Goal: Navigation & Orientation: Find specific page/section

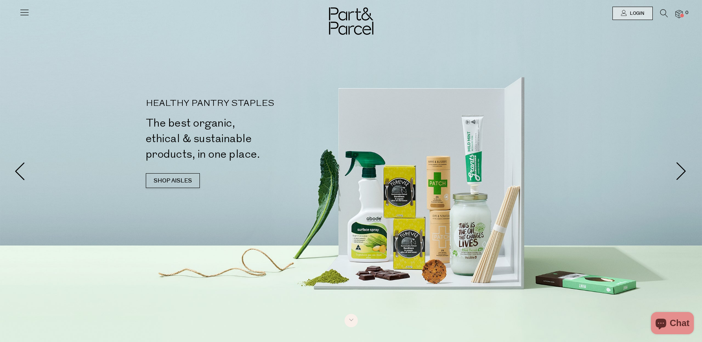
click at [24, 9] on icon at bounding box center [24, 12] width 10 height 10
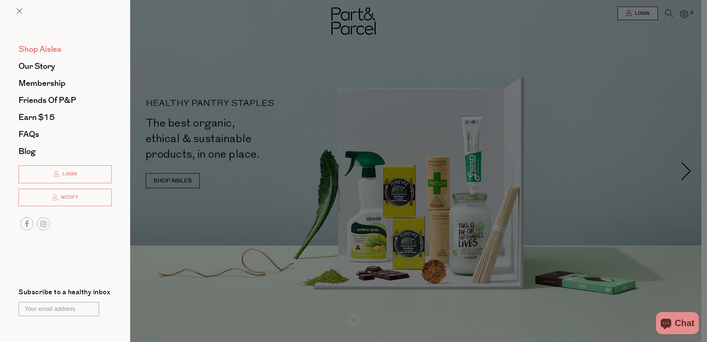
click at [54, 51] on span "Shop Aisles" at bounding box center [40, 49] width 43 height 12
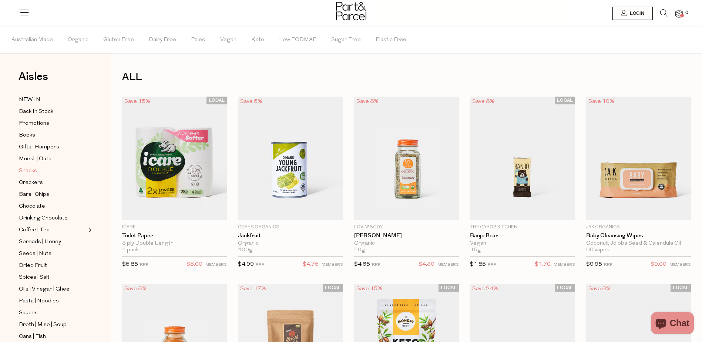
click at [34, 169] on span "Snacks" at bounding box center [28, 171] width 18 height 9
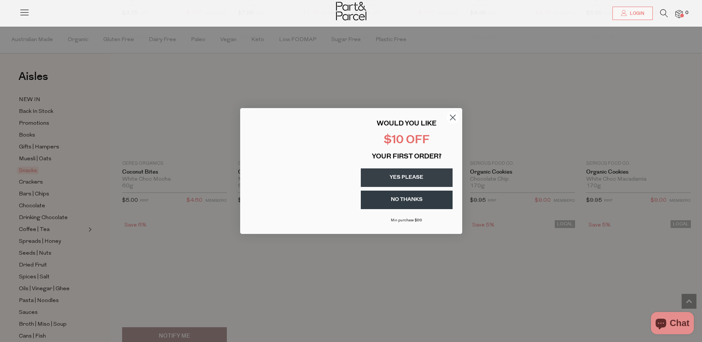
scroll to position [1184, 0]
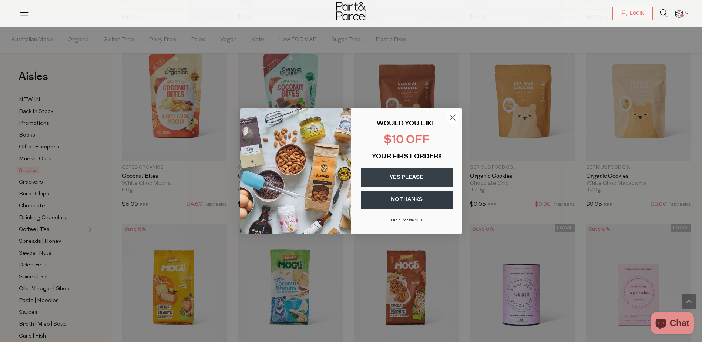
click at [411, 195] on button "NO THANKS" at bounding box center [407, 200] width 92 height 19
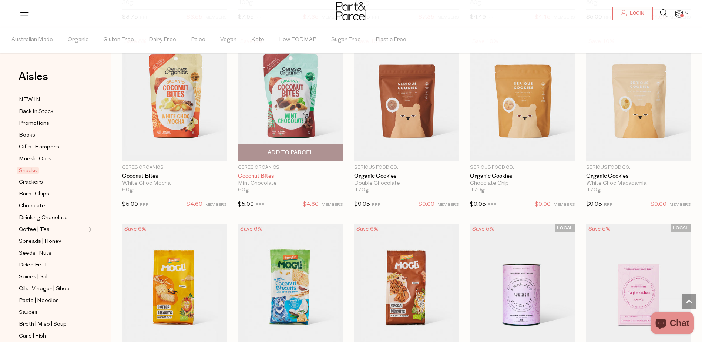
scroll to position [1295, 0]
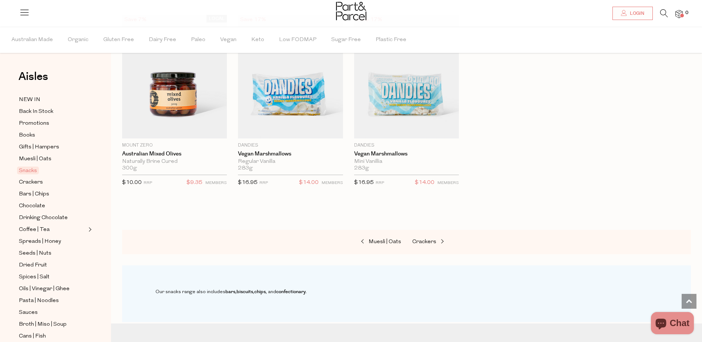
scroll to position [2590, 0]
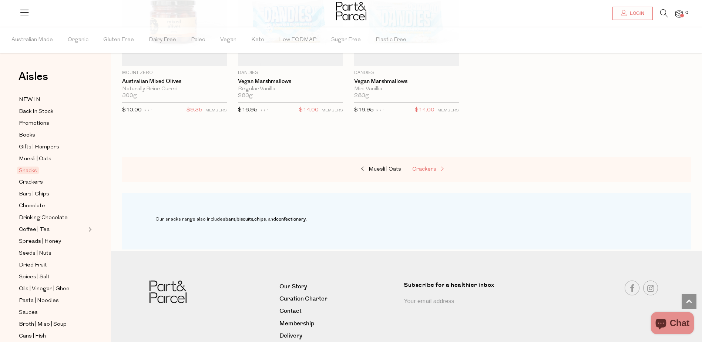
click at [424, 165] on link "Crackers" at bounding box center [449, 170] width 74 height 10
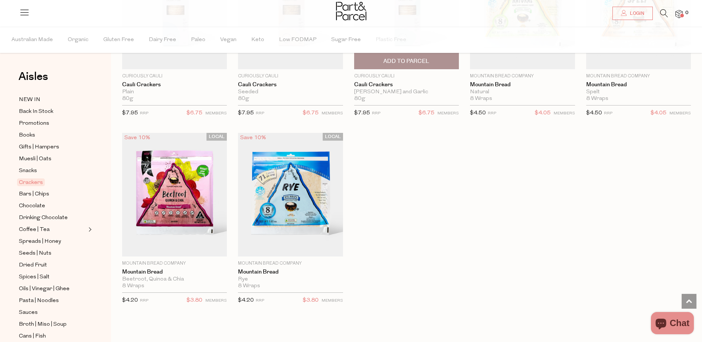
scroll to position [1369, 0]
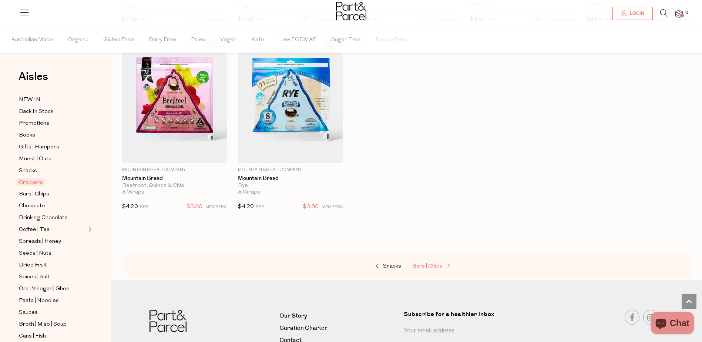
click at [420, 263] on span "Bars | Chips" at bounding box center [427, 266] width 30 height 6
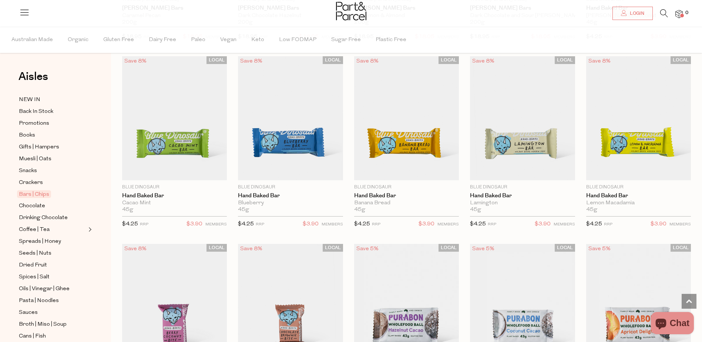
scroll to position [1332, 0]
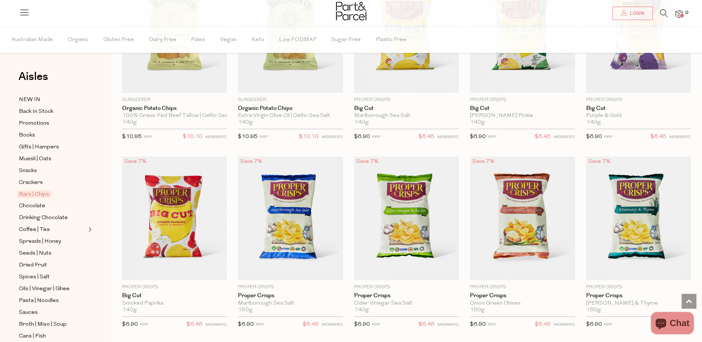
scroll to position [2184, 0]
